Goal: Task Accomplishment & Management: Use online tool/utility

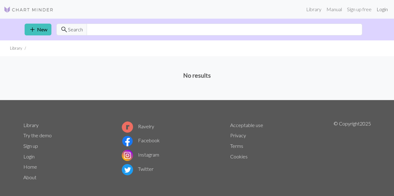
click at [382, 8] on link "Login" at bounding box center [382, 9] width 16 height 12
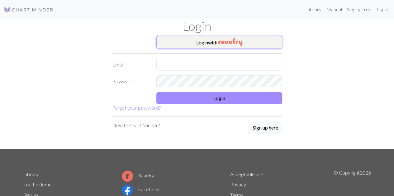
click at [231, 40] on img "button" at bounding box center [230, 41] width 24 height 7
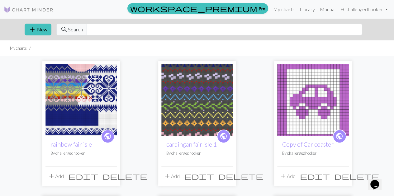
click at [68, 103] on img at bounding box center [81, 100] width 72 height 72
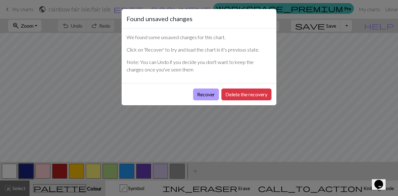
click at [197, 96] on button "Recover" at bounding box center [206, 95] width 26 height 12
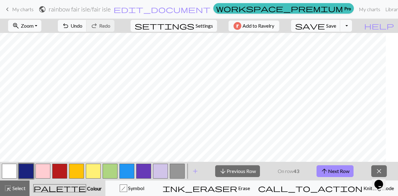
scroll to position [177, 133]
